Goal: Information Seeking & Learning: Learn about a topic

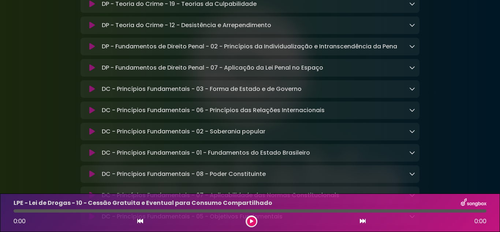
scroll to position [410, 0]
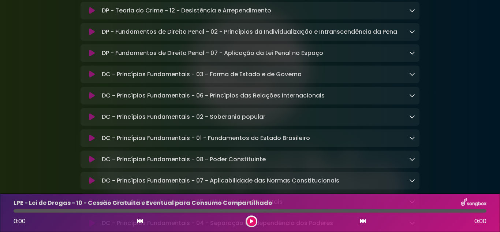
click at [292, 62] on div "DP - Fundamentos de Direito Penal - 07 - Aplicação da Lei Penal no Espaço Loadi…" at bounding box center [250, 53] width 339 height 18
click at [297, 58] on p "DP - Fundamentos de Direito Penal - 07 - Aplicação da Lei Penal no Espaço Loadi…" at bounding box center [213, 53] width 222 height 9
click at [412, 56] on icon at bounding box center [412, 53] width 6 height 6
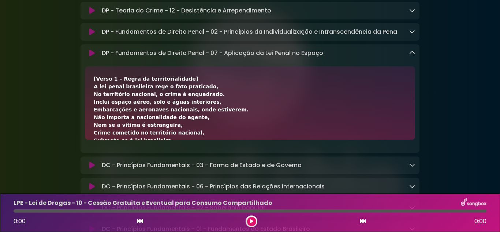
click at [266, 116] on div "[Verso 1 – Regra da territorialidade] A lei penal brasileira rege o fato pratic…" at bounding box center [250, 194] width 313 height 238
click at [257, 108] on div "[Verso 1 – Regra da territorialidade] A lei penal brasileira rege o fato pratic…" at bounding box center [250, 194] width 313 height 238
click at [264, 85] on div "[Verso 1 – Regra da territorialidade] A lei penal brasileira rege o fato pratic…" at bounding box center [250, 194] width 313 height 238
click at [132, 84] on div "[Verso 1 – Regra da territorialidade] A lei penal brasileira rege o fato pratic…" at bounding box center [250, 194] width 313 height 238
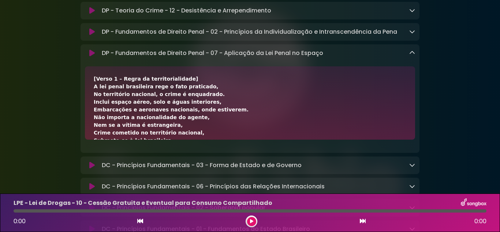
click at [209, 58] on p "DP - Fundamentos de Direito Penal - 07 - Aplicação da Lei Penal no Espaço Loadi…" at bounding box center [213, 53] width 222 height 9
click at [90, 57] on icon at bounding box center [91, 52] width 5 height 7
click at [257, 113] on div "[Verso 1 – Regra da territorialidade] A lei penal brasileira rege o fato pratic…" at bounding box center [250, 194] width 313 height 238
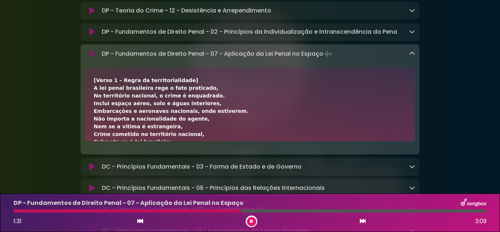
click at [351, 129] on div "[Verso 1 – Regra da territorialidade] A lei penal brasileira rege o fato pratic…" at bounding box center [250, 196] width 313 height 238
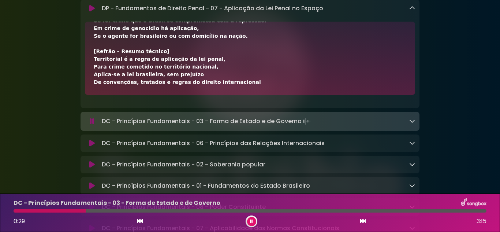
scroll to position [469, 0]
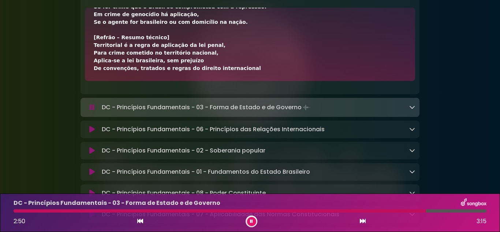
click at [408, 112] on div "DC - Princípios Fundamentais - 03 - Forma de Estado e de Governo Loading Track.…" at bounding box center [257, 107] width 316 height 10
click at [414, 110] on icon at bounding box center [412, 107] width 6 height 6
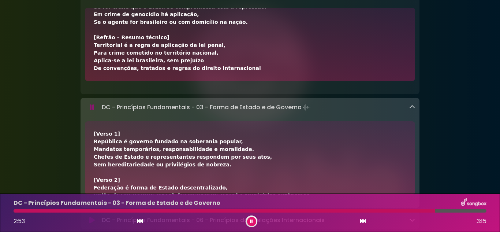
click at [363, 135] on div "[Verso 1] República é governo fundado na soberania popular, Mandatos temporário…" at bounding box center [250, 157] width 330 height 73
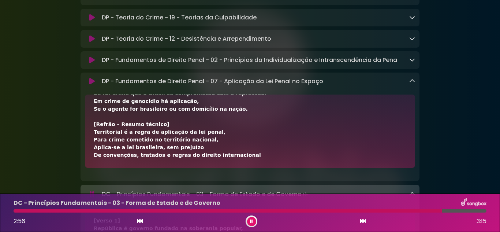
scroll to position [366, 0]
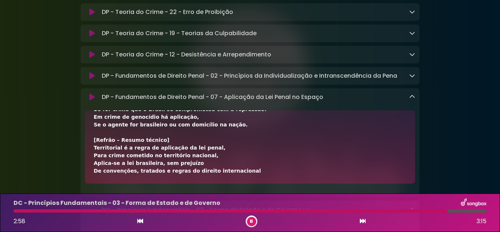
click at [411, 100] on icon at bounding box center [412, 97] width 6 height 6
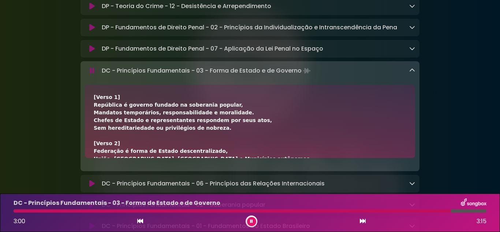
scroll to position [425, 0]
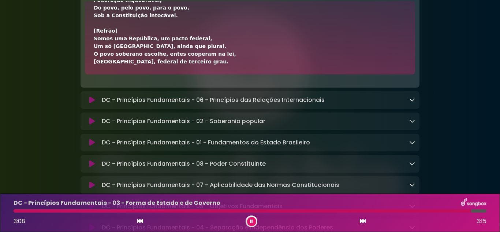
scroll to position [513, 0]
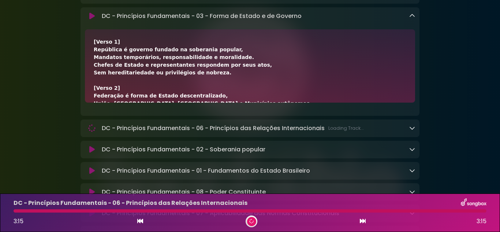
scroll to position [468, 0]
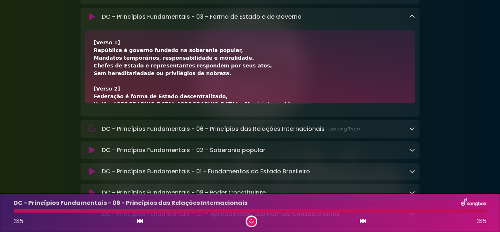
click at [410, 19] on icon at bounding box center [412, 17] width 6 height 6
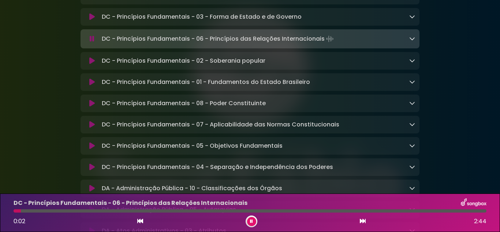
click at [412, 43] on link at bounding box center [412, 38] width 6 height 8
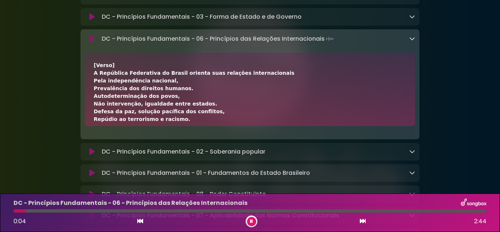
click at [368, 73] on div "[Verso] A República Federativa do Brasil orienta suas relações internacionais P…" at bounding box center [250, 204] width 313 height 285
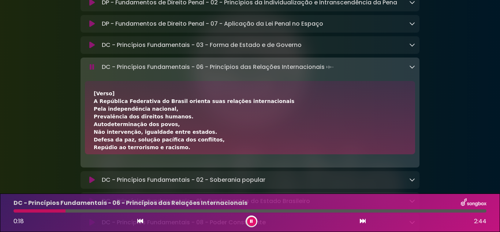
scroll to position [438, 0]
